Goal: Information Seeking & Learning: Learn about a topic

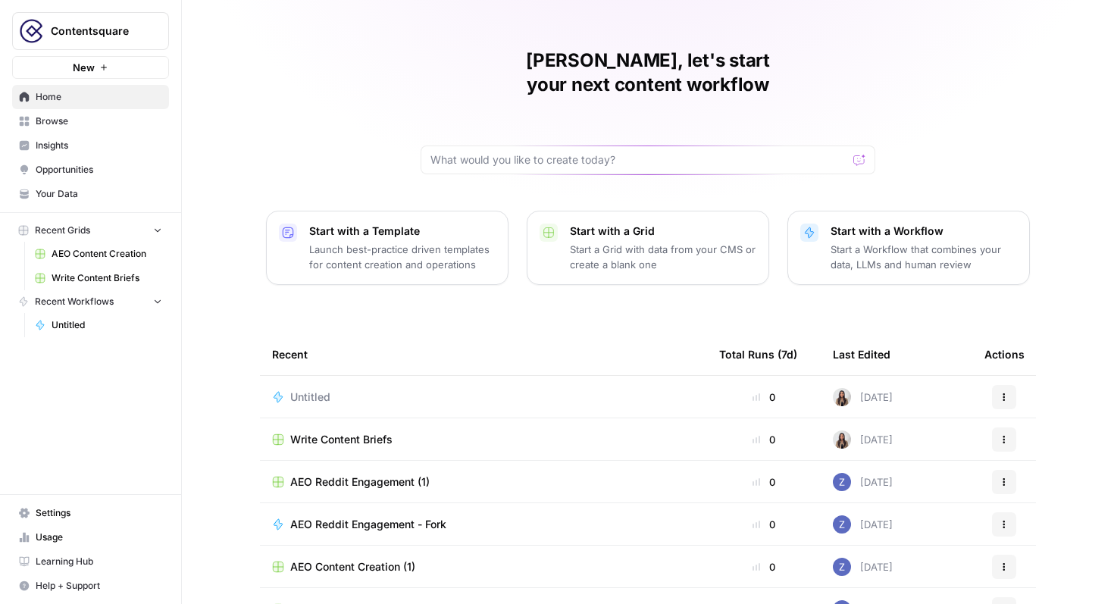
scroll to position [93, 0]
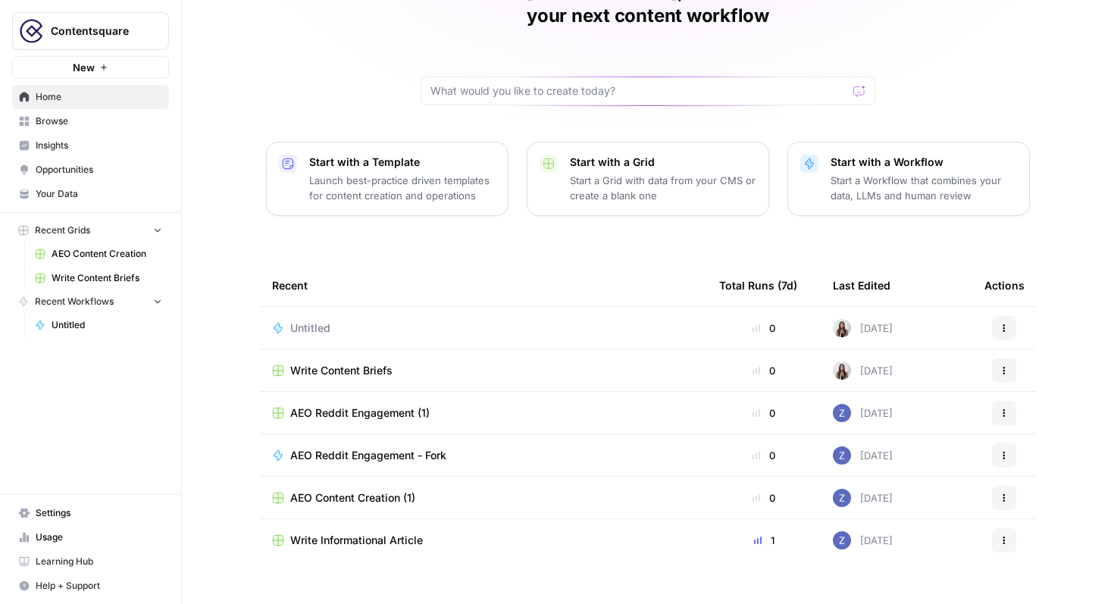
click at [243, 181] on div "Yana, let's start your next content workflow Start with a Template Launch best-…" at bounding box center [648, 267] width 932 height 721
click at [61, 113] on link "Browse" at bounding box center [90, 121] width 157 height 24
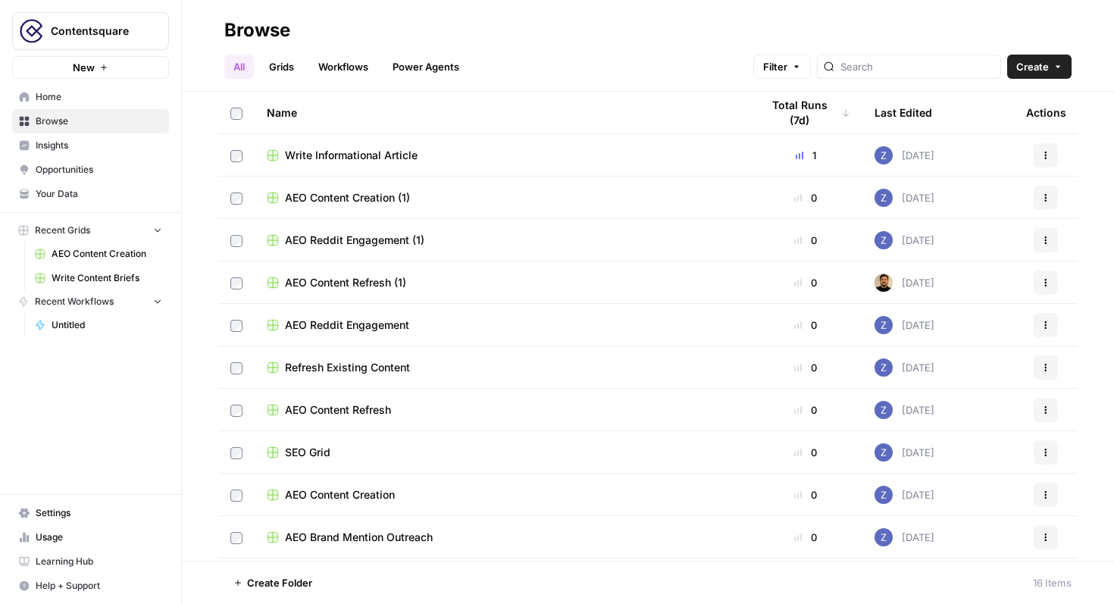
click at [60, 144] on span "Insights" at bounding box center [99, 146] width 127 height 14
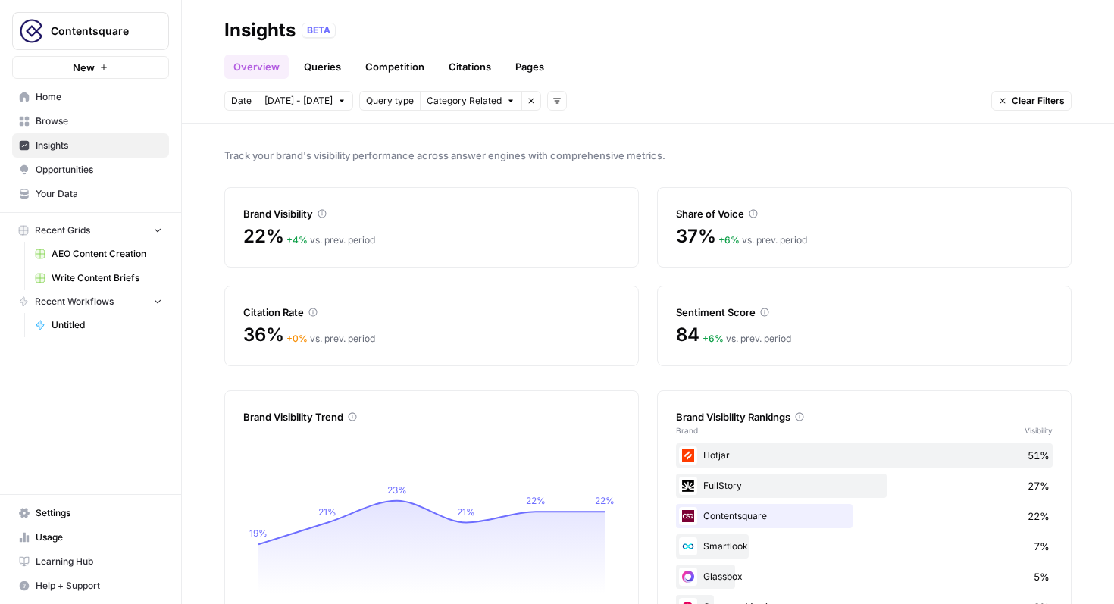
click at [327, 114] on header "Insights BETA Overview Queries Competition Citations Pages Date [DATE] - [DATE]…" at bounding box center [648, 61] width 932 height 123
click at [330, 107] on button "[DATE] - [DATE]" at bounding box center [305, 101] width 95 height 20
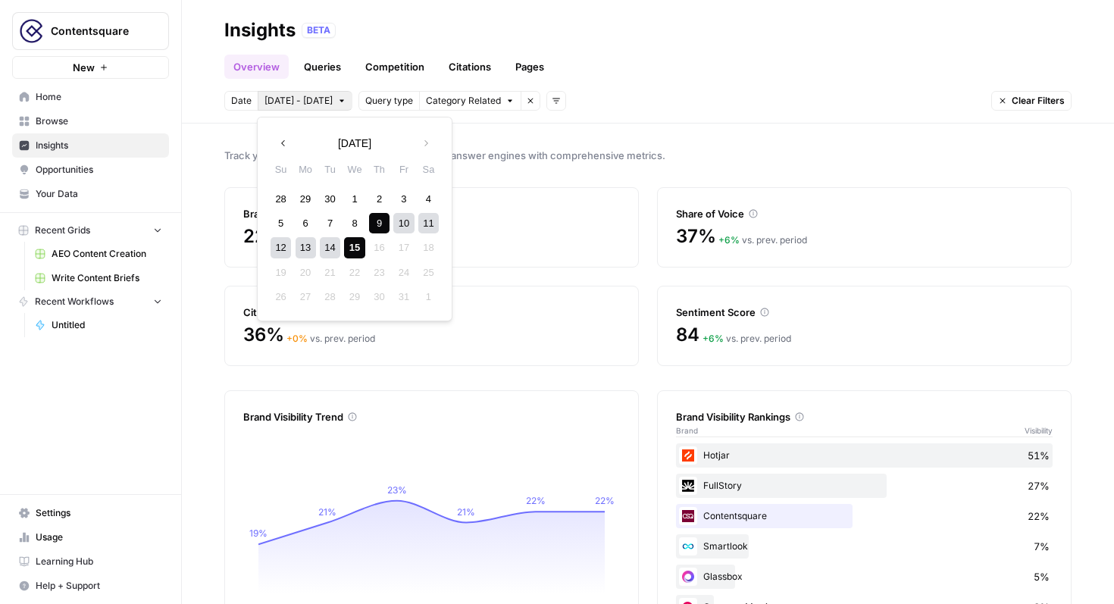
click at [286, 141] on icon "button" at bounding box center [283, 143] width 11 height 11
click at [305, 197] on div "1" at bounding box center [305, 199] width 20 height 20
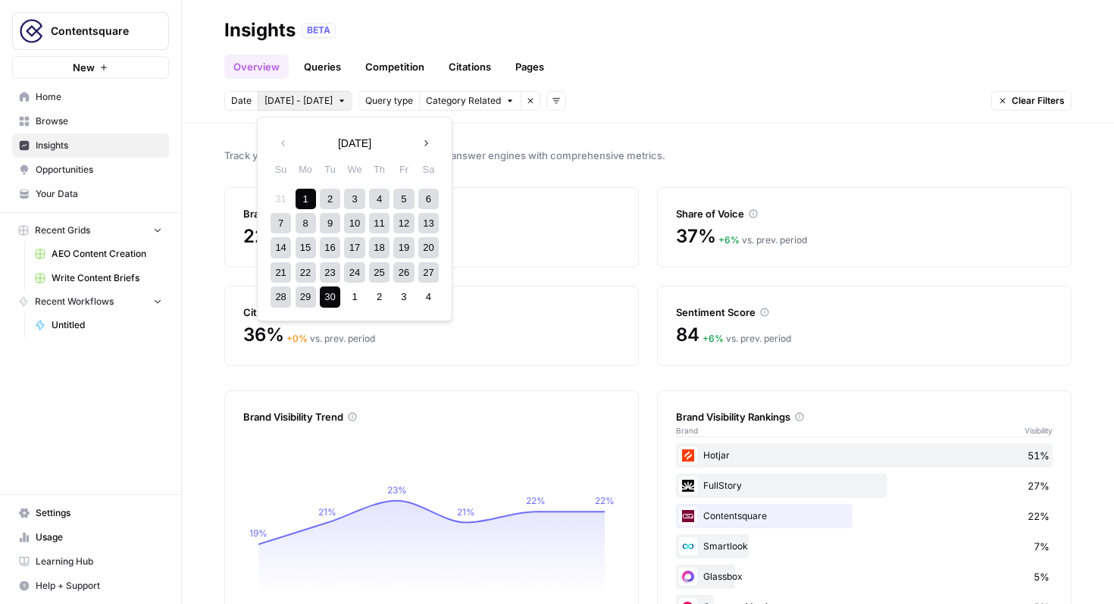
click at [325, 302] on div "30" at bounding box center [330, 296] width 20 height 20
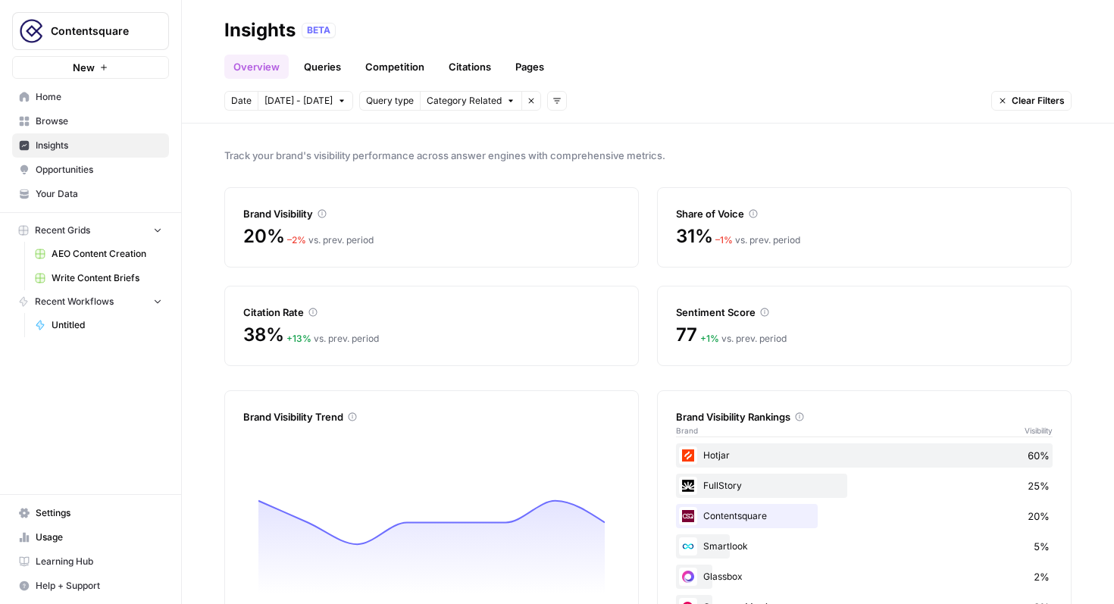
click at [527, 98] on icon "button" at bounding box center [531, 100] width 9 height 9
click at [494, 114] on header "Insights BETA Overview Queries Competition Citations Pages Date [DATE] - [DATE]…" at bounding box center [648, 61] width 932 height 123
click at [775, 521] on div "Contentsquare 22%" at bounding box center [864, 516] width 377 height 24
click at [776, 521] on div "Contentsquare 22%" at bounding box center [864, 516] width 377 height 24
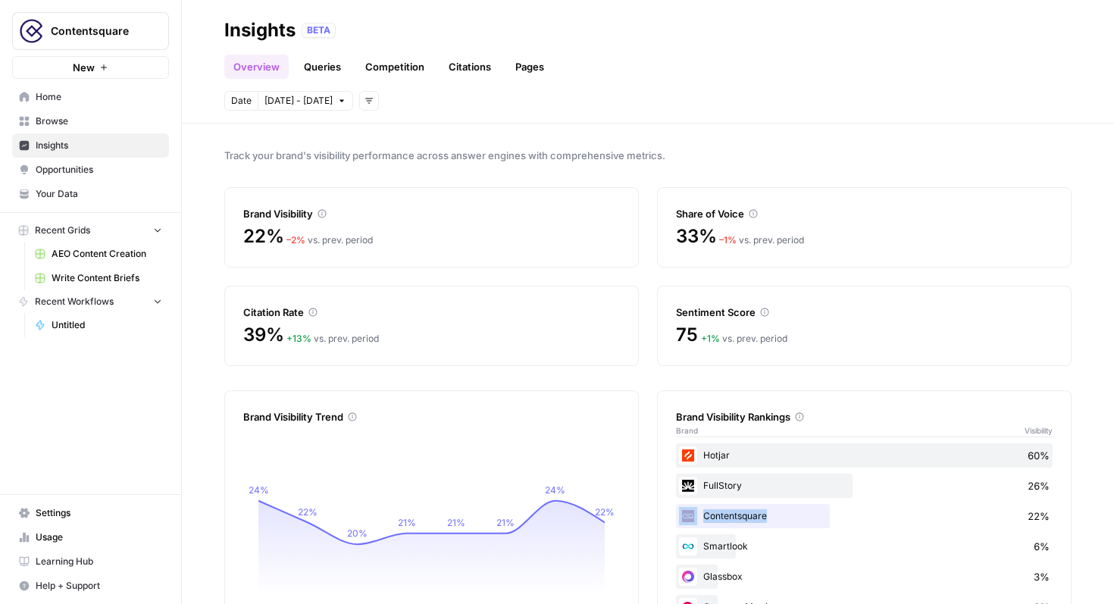
click at [776, 521] on div "Contentsquare 22%" at bounding box center [864, 516] width 377 height 24
click at [324, 212] on icon at bounding box center [321, 213] width 9 height 9
click at [320, 215] on icon at bounding box center [322, 214] width 8 height 8
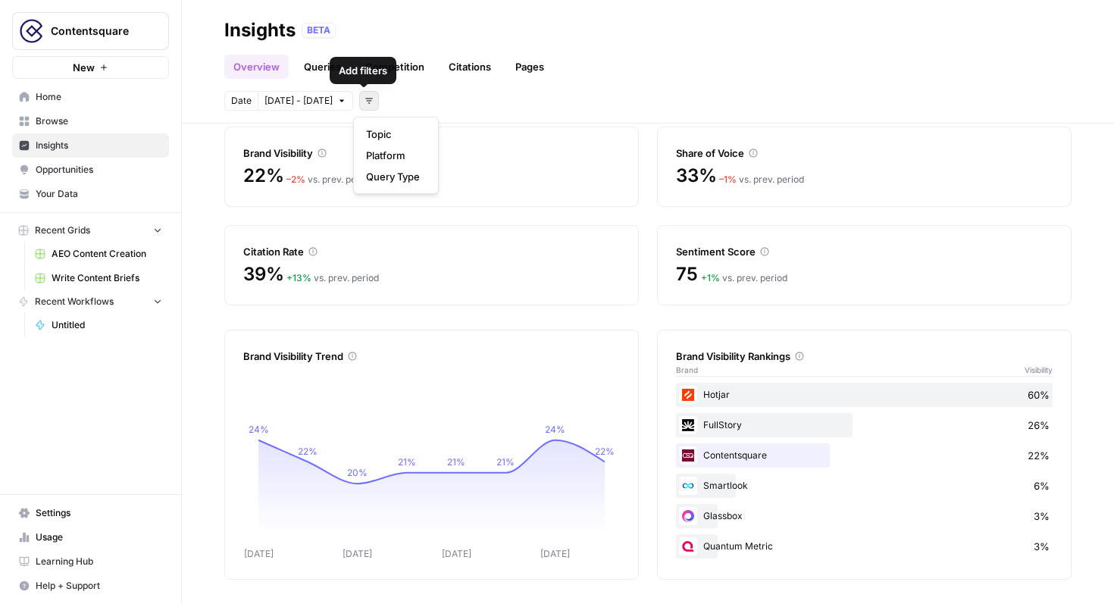
click at [364, 105] on icon "button" at bounding box center [368, 100] width 9 height 9
click at [395, 157] on span "Platform" at bounding box center [393, 155] width 54 height 15
click at [473, 105] on span "Select platform" at bounding box center [449, 101] width 66 height 14
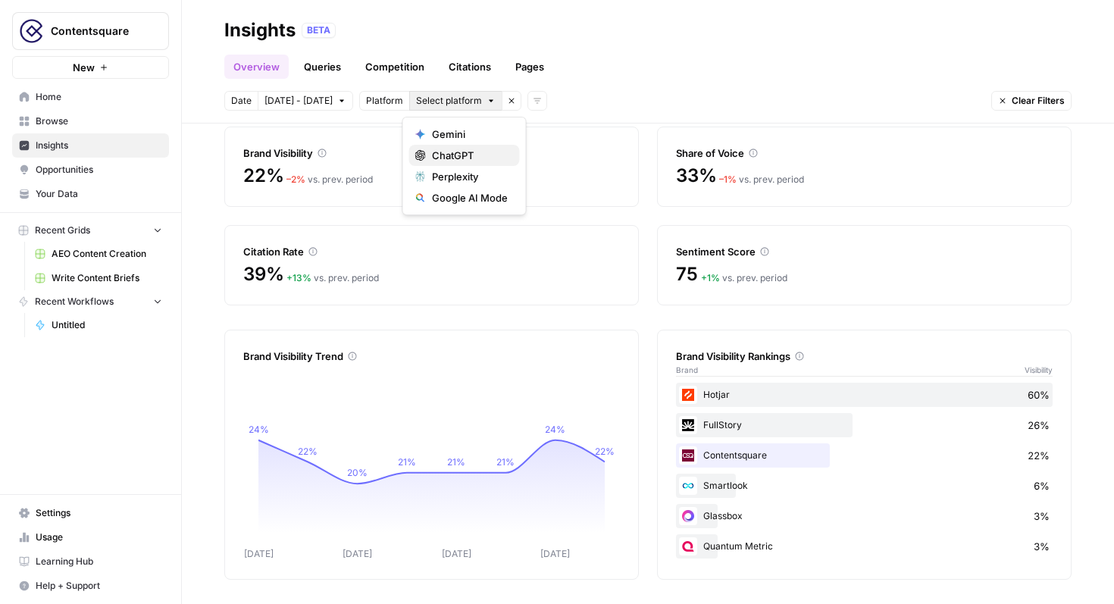
click at [458, 159] on span "ChatGPT" at bounding box center [470, 155] width 76 height 15
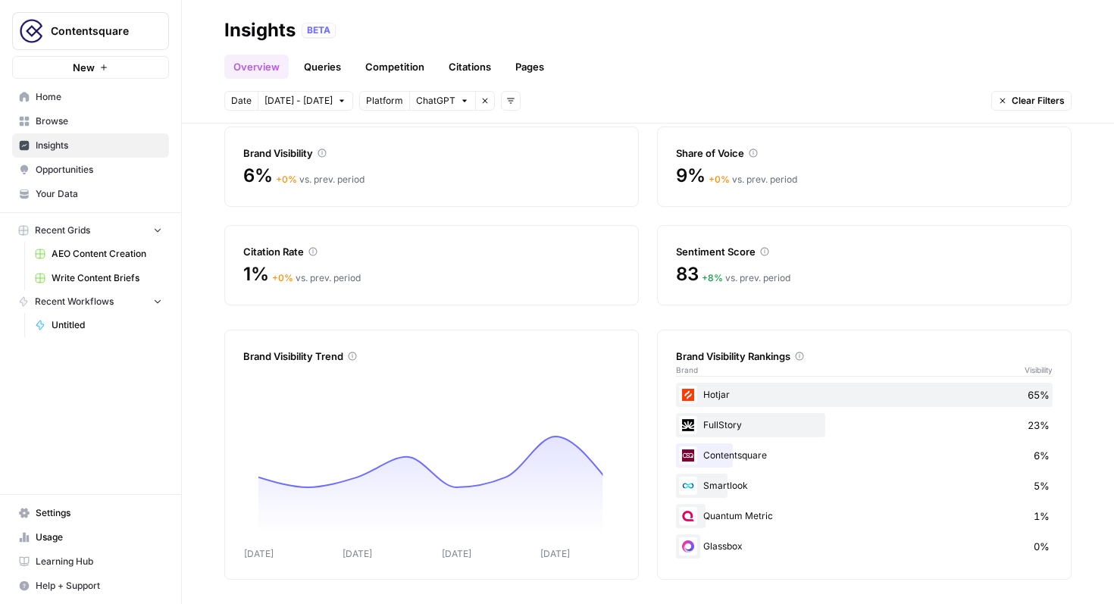
click at [445, 107] on span "ChatGPT" at bounding box center [435, 101] width 39 height 14
click at [463, 140] on span "Gemini" at bounding box center [470, 134] width 76 height 15
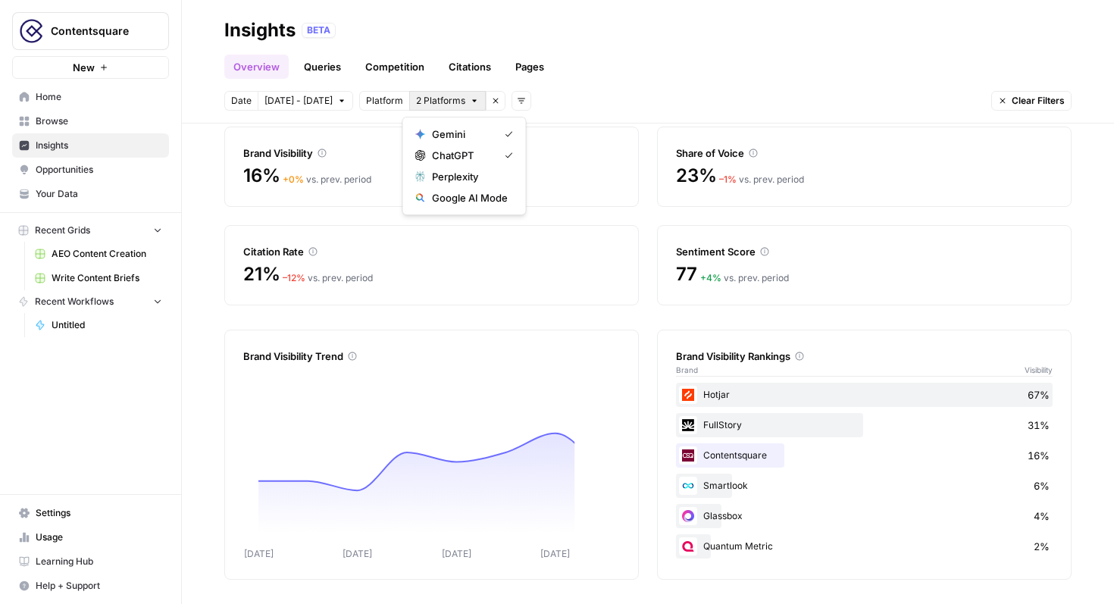
click at [458, 106] on button "2 Platforms" at bounding box center [447, 101] width 77 height 20
click at [461, 152] on span "ChatGPT" at bounding box center [462, 155] width 61 height 15
click at [442, 107] on button "Gemini" at bounding box center [438, 101] width 58 height 20
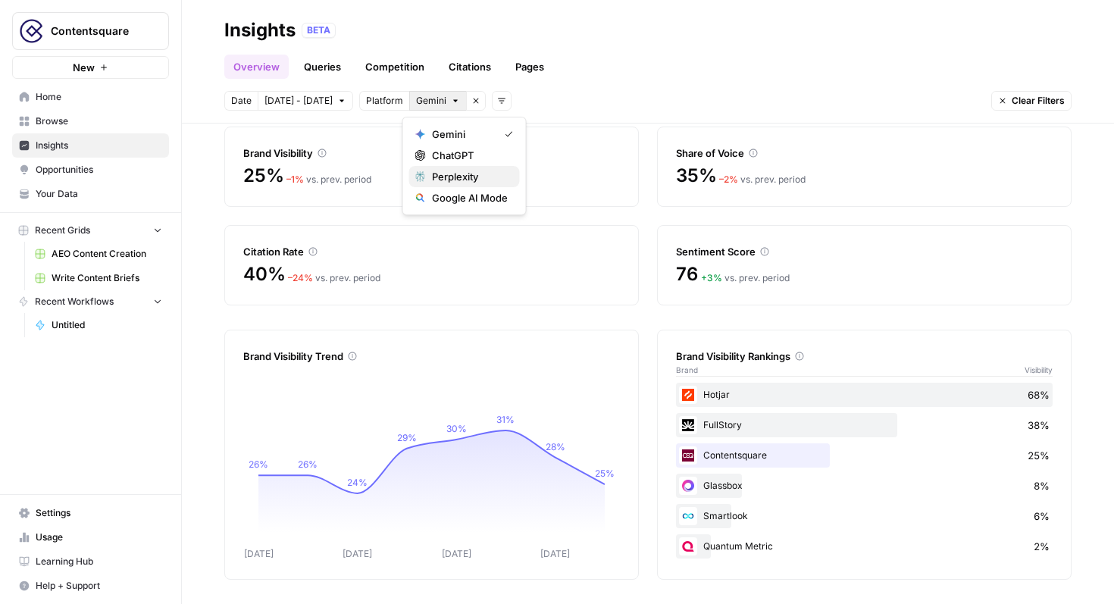
click at [445, 170] on span "Perplexity" at bounding box center [470, 176] width 76 height 15
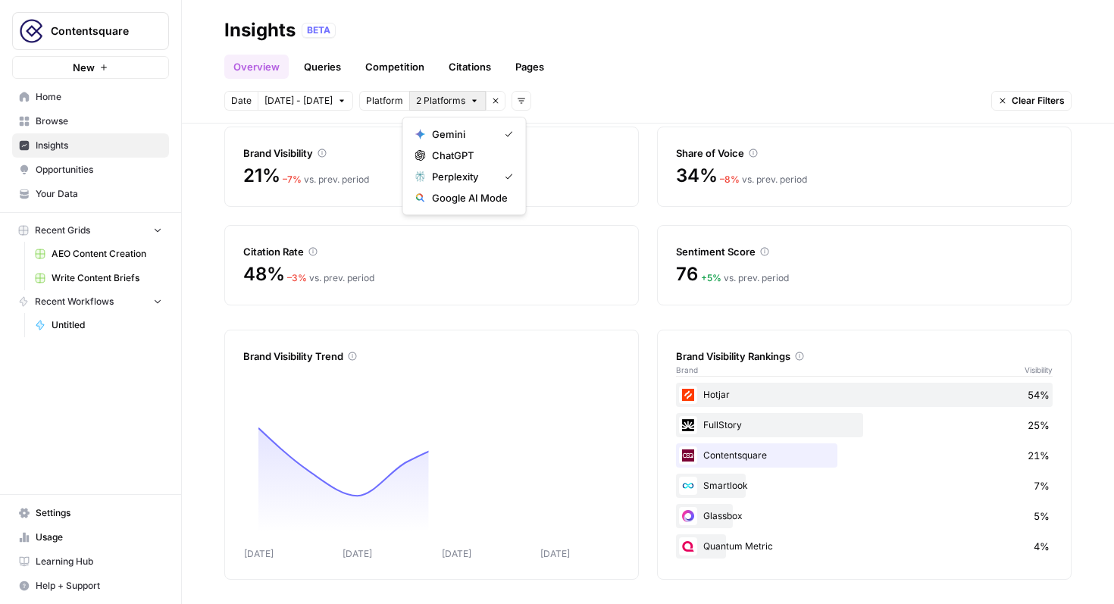
click at [450, 108] on button "2 Platforms" at bounding box center [447, 101] width 77 height 20
click at [450, 145] on button "ChatGPT" at bounding box center [464, 155] width 111 height 21
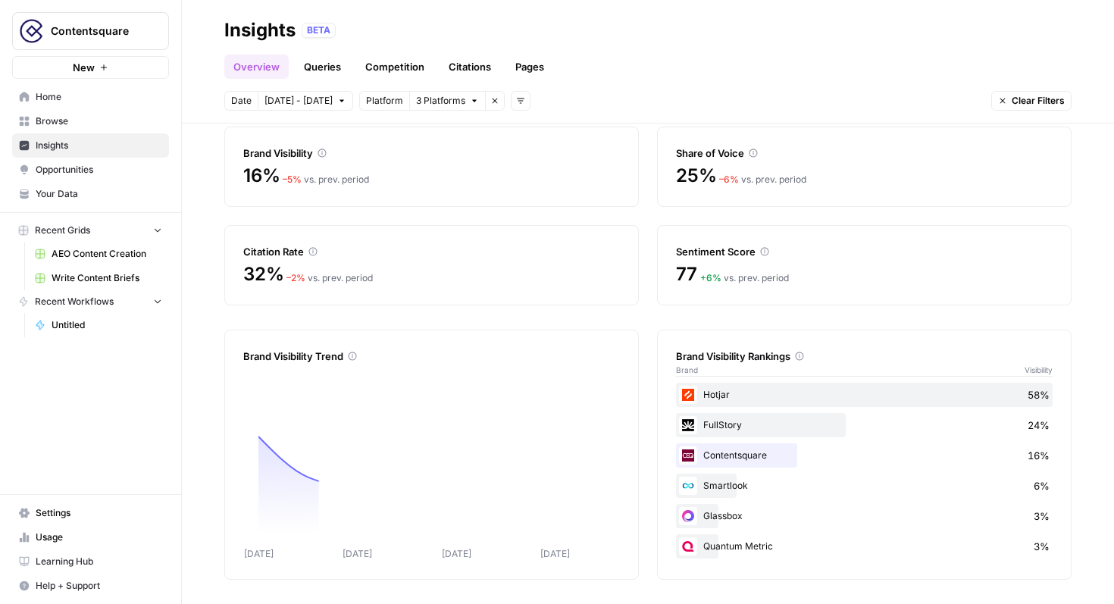
click at [464, 86] on header "Insights BETA Overview Queries Competition Citations Pages Date [DATE] - [DATE]…" at bounding box center [648, 61] width 932 height 123
click at [461, 95] on button "3 Platforms" at bounding box center [447, 101] width 77 height 20
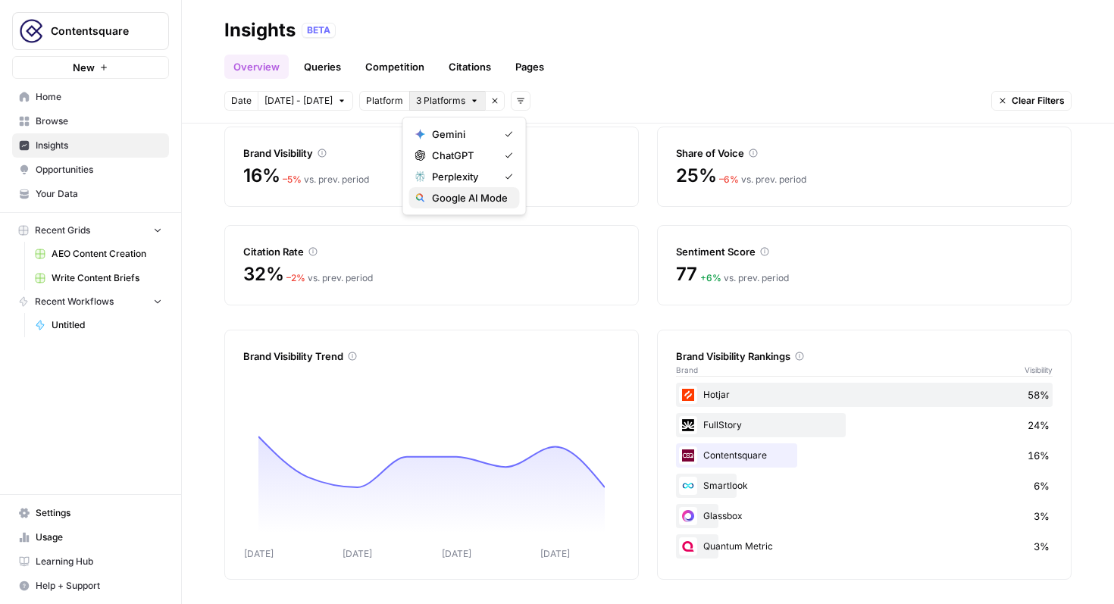
click at [461, 192] on span "Google AI Mode" at bounding box center [470, 197] width 76 height 15
